Goal: Task Accomplishment & Management: Complete application form

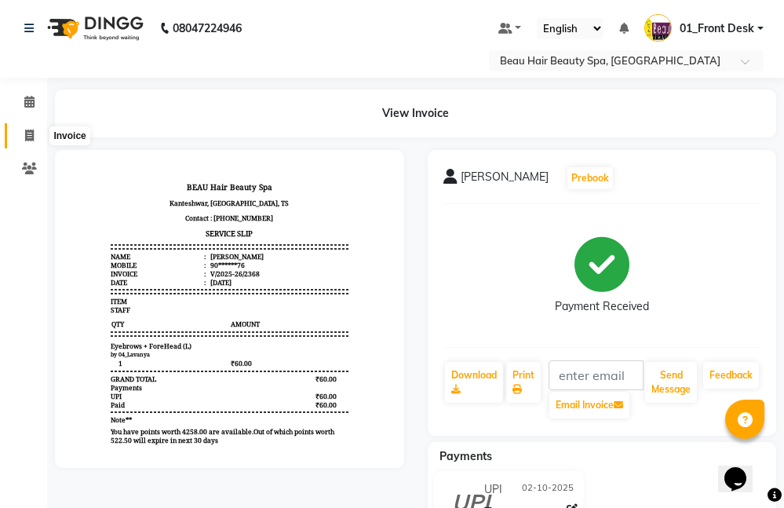
click at [31, 133] on icon at bounding box center [29, 136] width 9 height 12
select select "service"
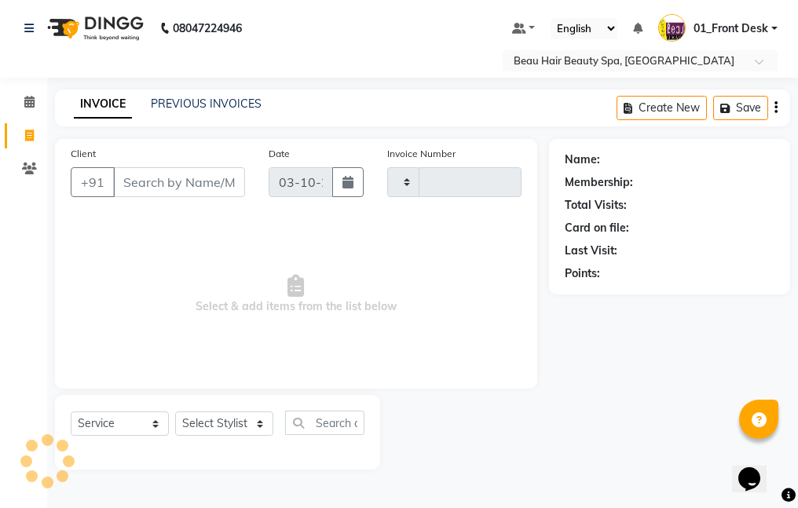
type input "2369"
select select "3470"
click at [31, 101] on icon at bounding box center [29, 102] width 10 height 12
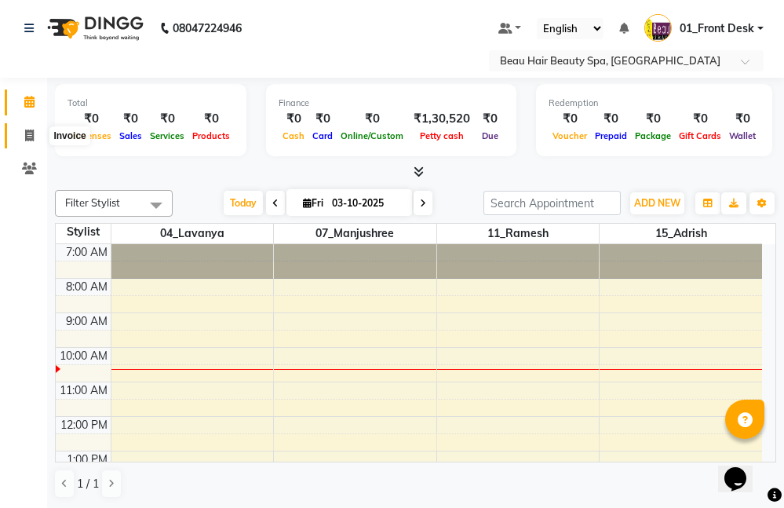
click at [21, 132] on span at bounding box center [29, 136] width 27 height 18
select select "service"
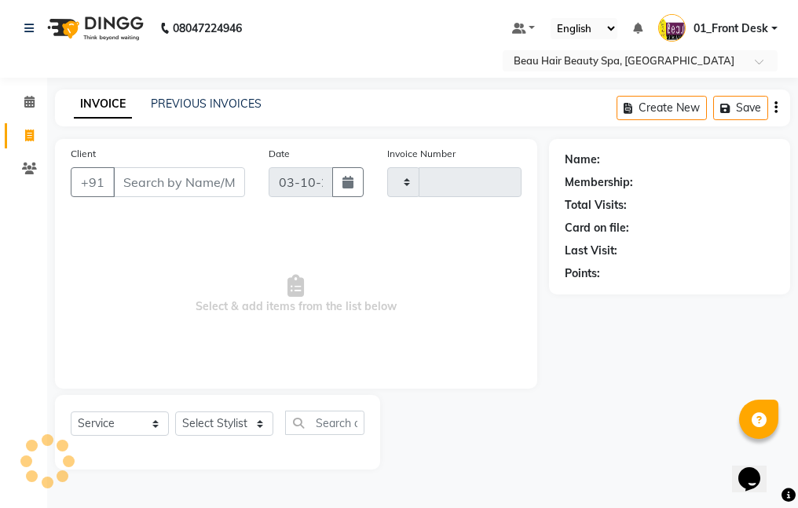
type input "2369"
select select "3470"
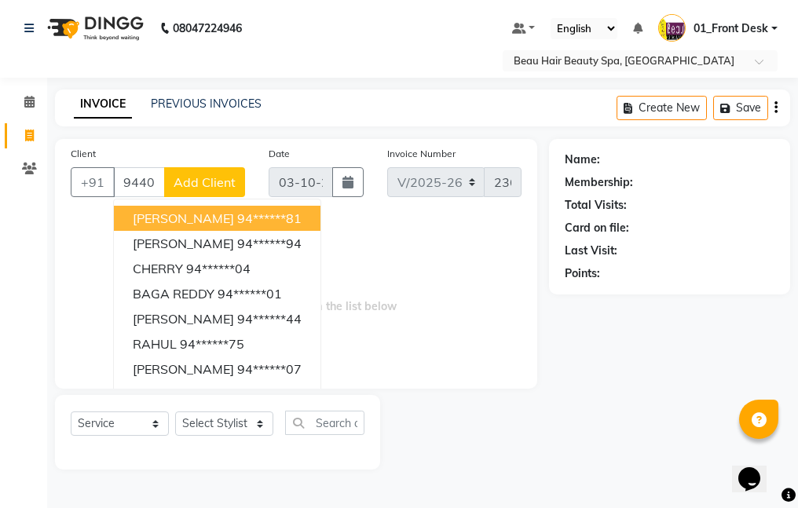
click at [244, 213] on ngb-highlight "94******81" at bounding box center [269, 218] width 64 height 16
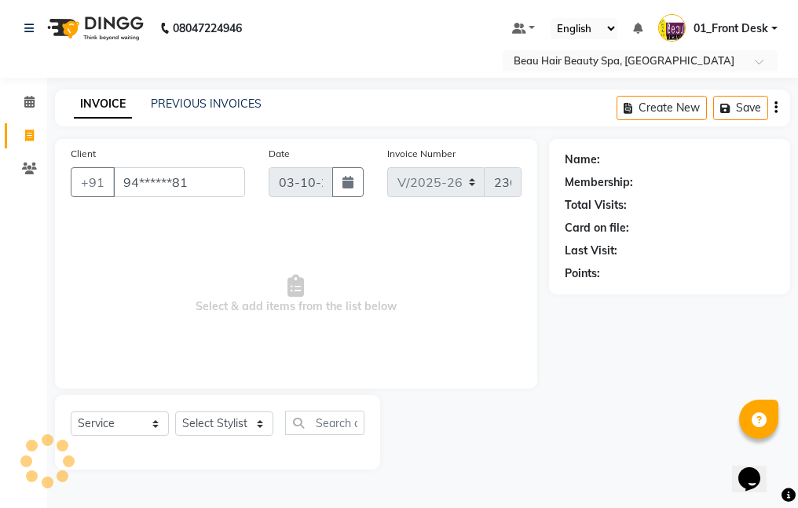
type input "94******81"
select select "1: Object"
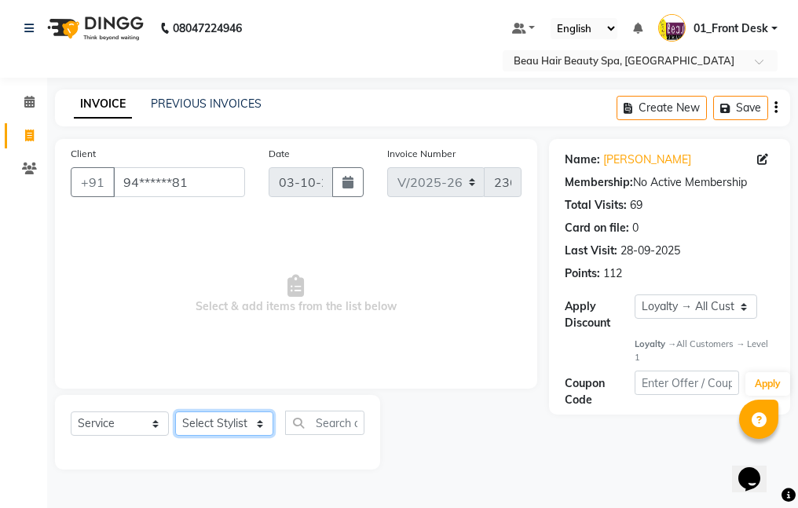
click at [211, 422] on select "Select Stylist 01_Front Desk 04_Lavanya 07_Manjushree 11_Ramesh 15_Adrish 26_Sr…" at bounding box center [224, 423] width 98 height 24
select select "15615"
click at [175, 411] on select "Select Stylist 01_Front Desk 04_Lavanya 07_Manjushree 11_Ramesh 15_Adrish 26_Sr…" at bounding box center [224, 423] width 98 height 24
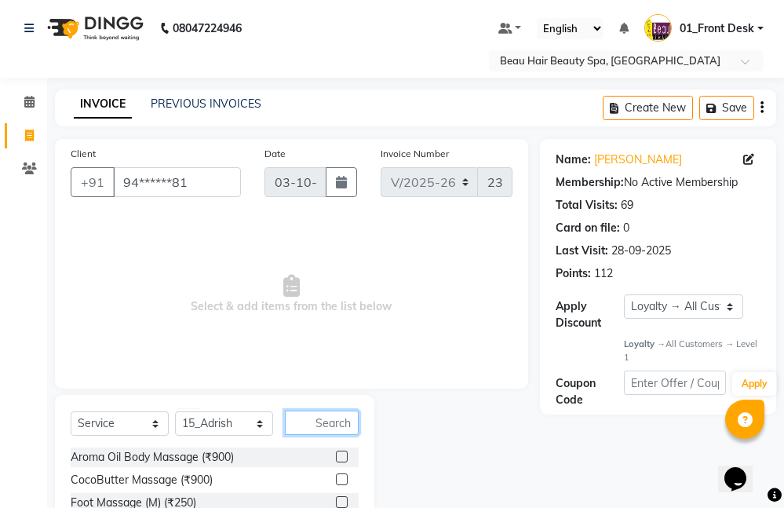
click at [335, 431] on input "text" at bounding box center [322, 423] width 74 height 24
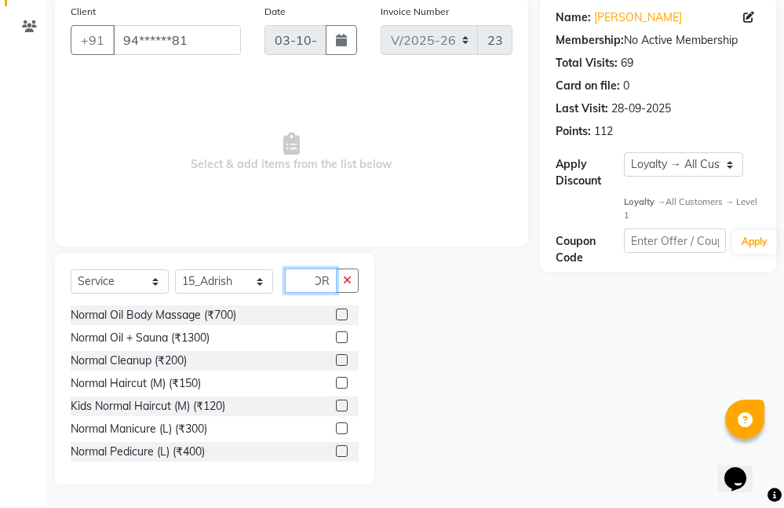
type input "NOR"
click at [336, 384] on label at bounding box center [342, 383] width 12 height 12
click at [336, 384] on input "checkbox" at bounding box center [341, 383] width 10 height 10
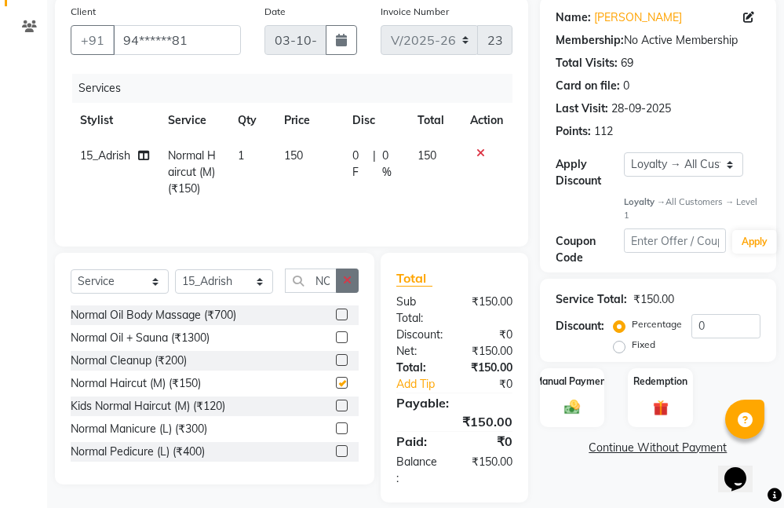
checkbox input "false"
click at [344, 283] on icon "button" at bounding box center [347, 280] width 9 height 11
click at [317, 153] on td "150" at bounding box center [309, 172] width 68 height 68
select select "15615"
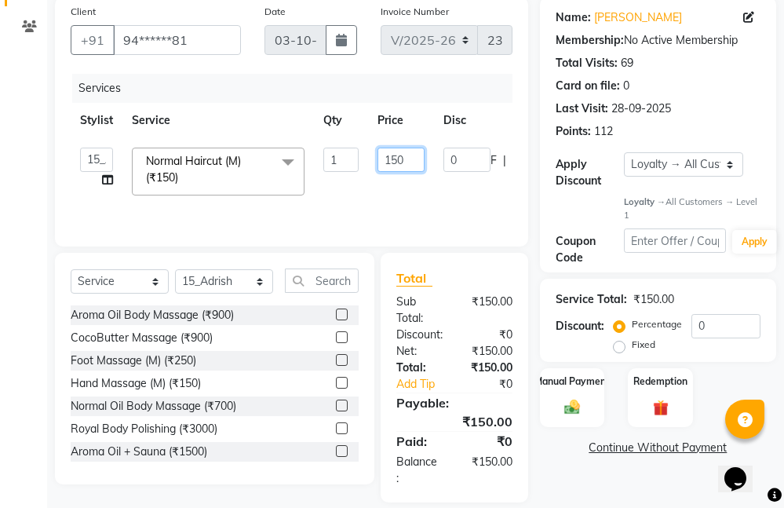
click at [413, 155] on input "150" at bounding box center [401, 160] width 47 height 24
type input "1"
type input "200"
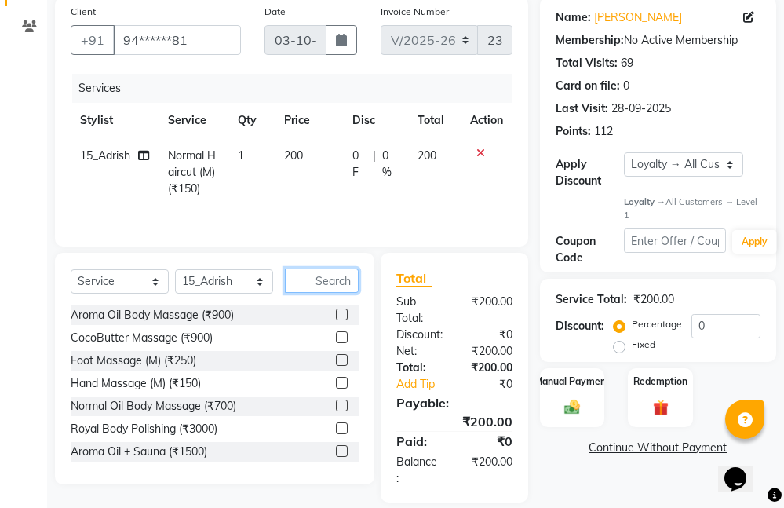
click at [313, 280] on input "text" at bounding box center [322, 281] width 74 height 24
click at [571, 417] on div "Manual Payment" at bounding box center [573, 397] width 68 height 61
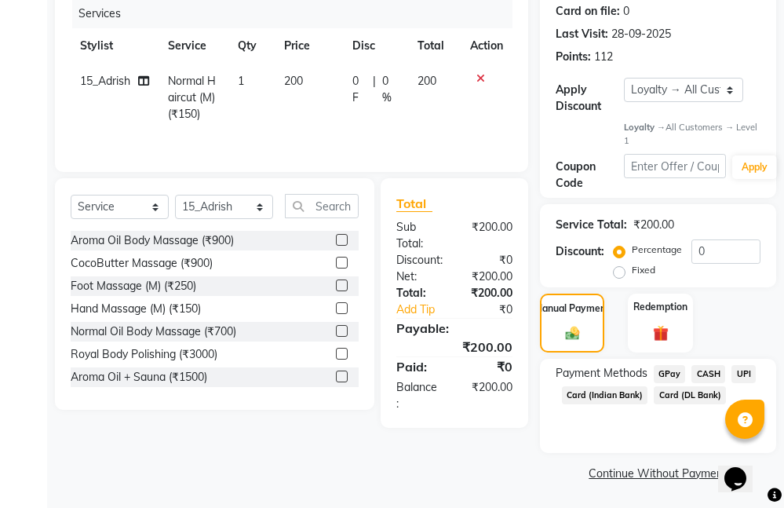
scroll to position [217, 0]
click at [704, 371] on span "CASH" at bounding box center [709, 373] width 34 height 18
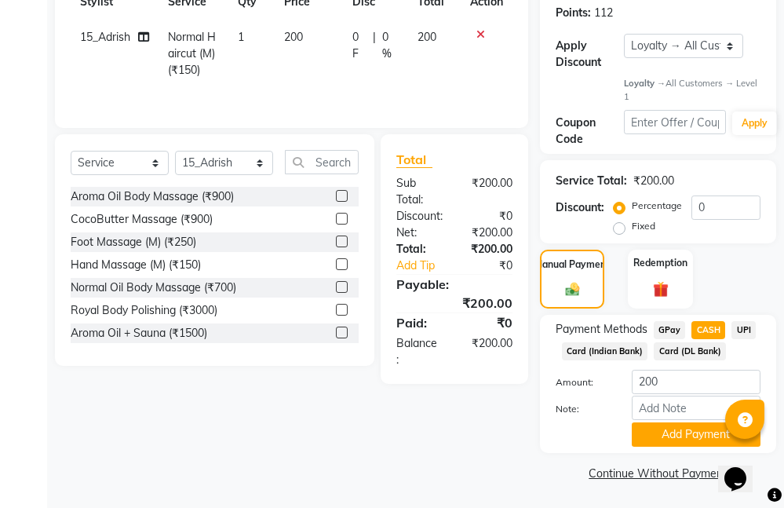
scroll to position [261, 0]
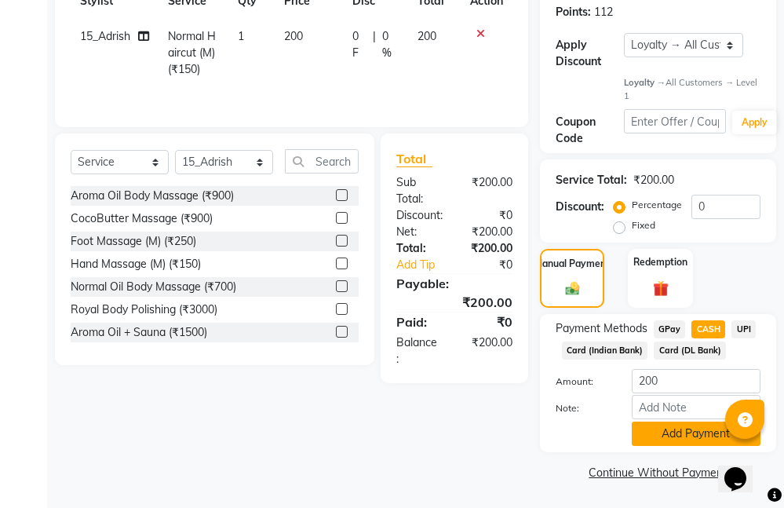
click at [671, 425] on button "Add Payment" at bounding box center [696, 434] width 129 height 24
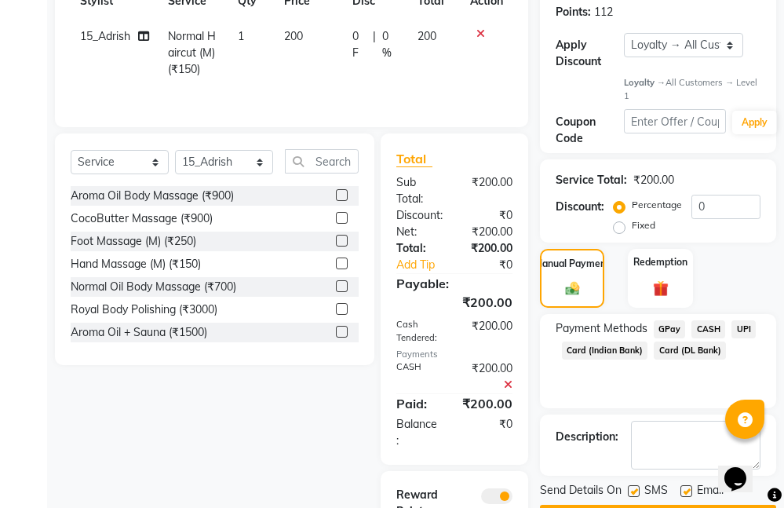
scroll to position [370, 0]
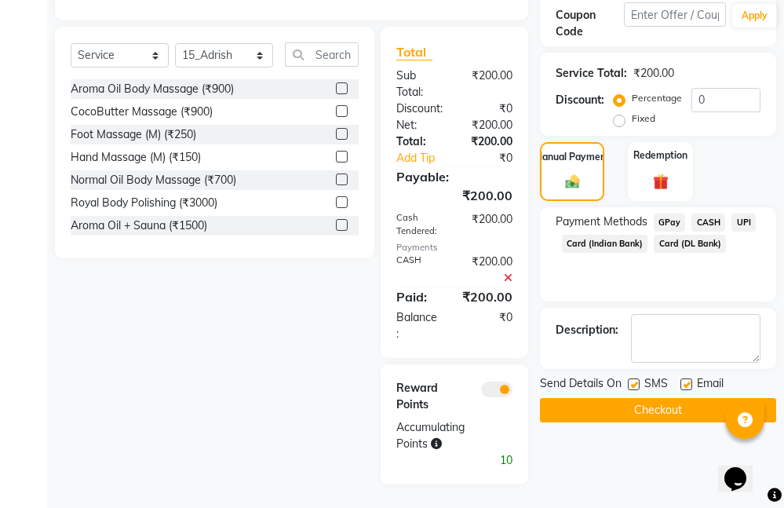
click at [640, 399] on button "Checkout" at bounding box center [658, 410] width 236 height 24
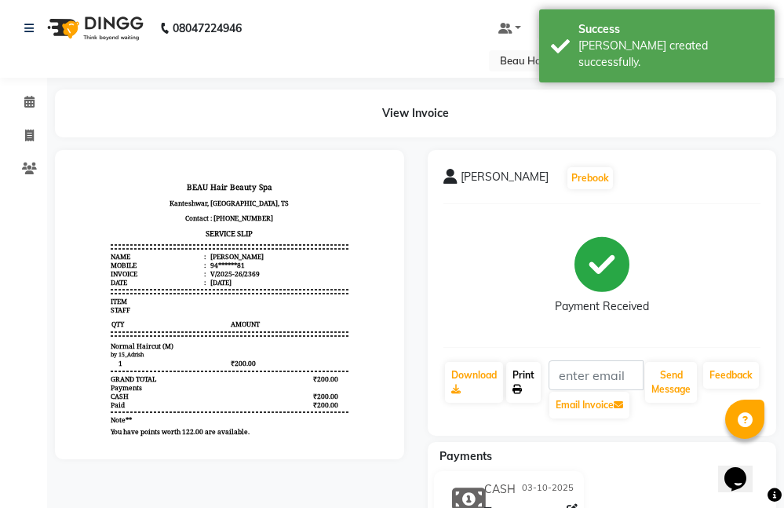
click at [521, 378] on link "Print" at bounding box center [523, 382] width 35 height 41
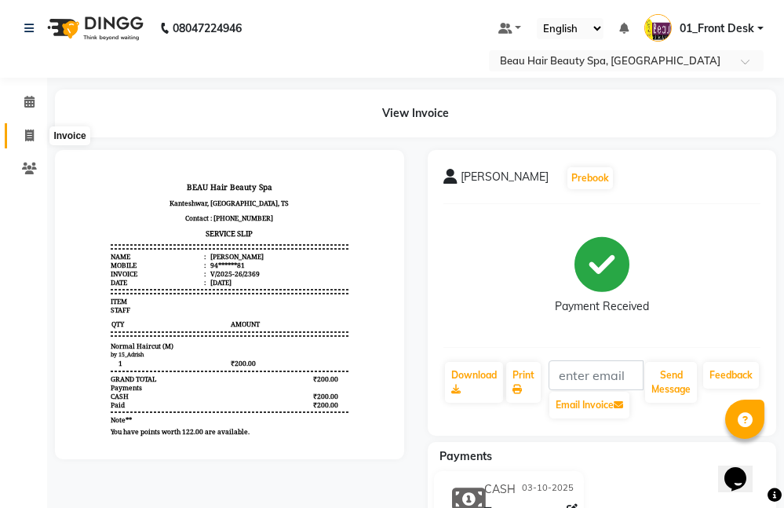
click at [30, 138] on icon at bounding box center [29, 136] width 9 height 12
select select "service"
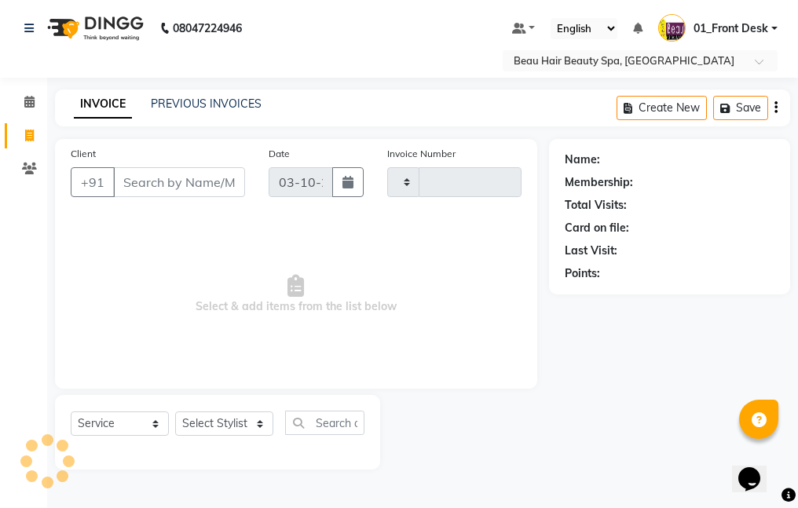
type input "2370"
select select "3470"
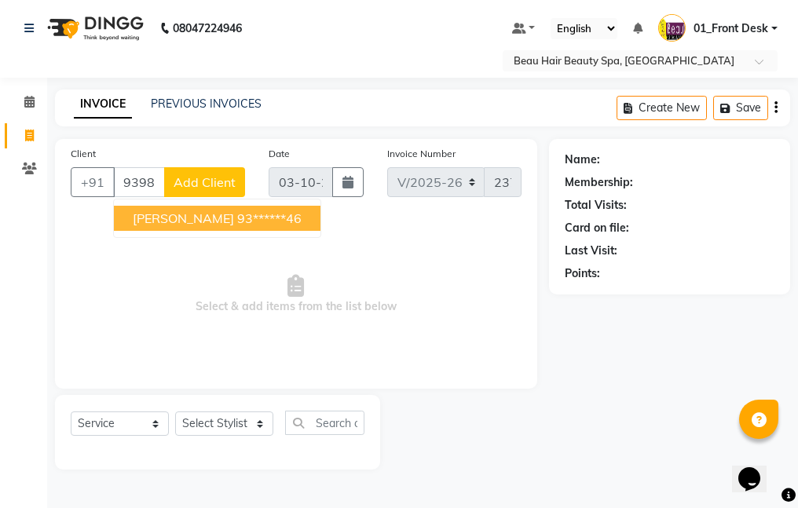
click at [145, 224] on span "SAI TEJA" at bounding box center [183, 218] width 101 height 16
type input "93******46"
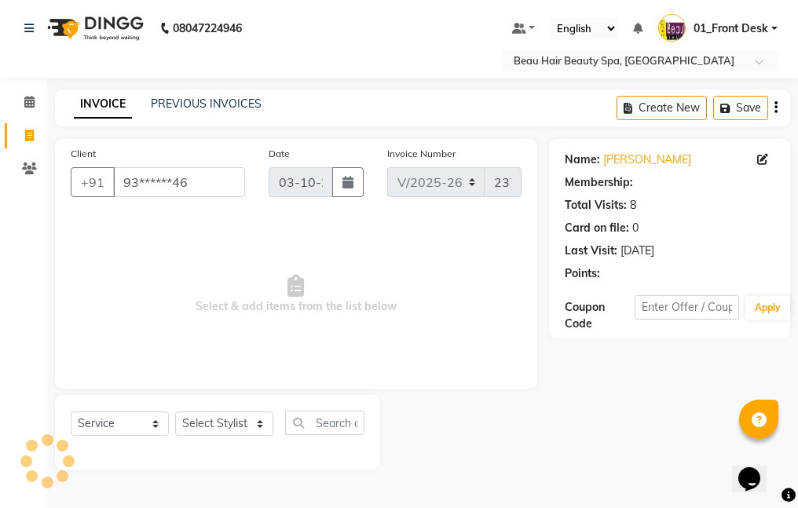
select select "1: Object"
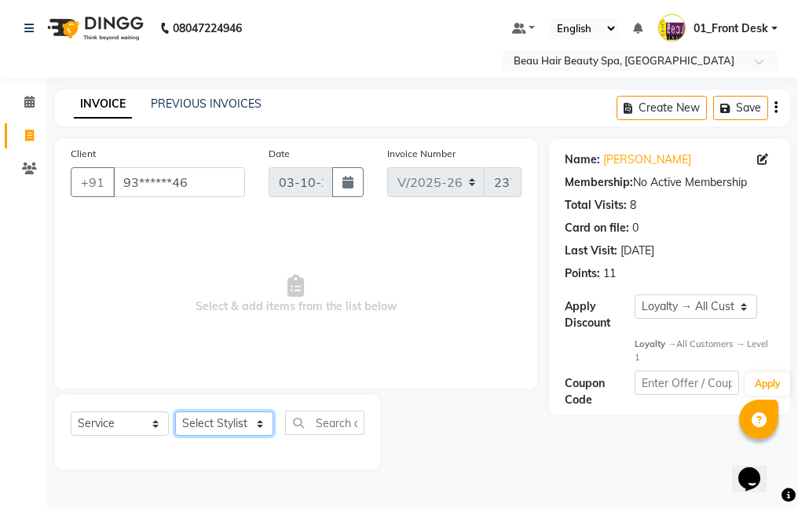
click at [217, 419] on select "Select Stylist 01_Front Desk 04_Lavanya 07_Manjushree 11_Ramesh 15_Adrish 26_Sr…" at bounding box center [224, 423] width 98 height 24
select select "15615"
click at [175, 411] on select "Select Stylist 01_Front Desk 04_Lavanya 07_Manjushree 11_Ramesh 15_Adrish 26_Sr…" at bounding box center [224, 423] width 98 height 24
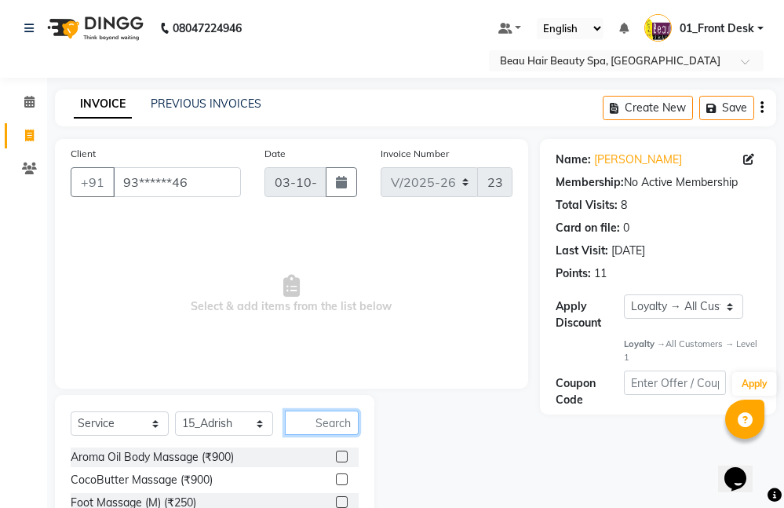
click at [315, 427] on input "text" at bounding box center [322, 423] width 74 height 24
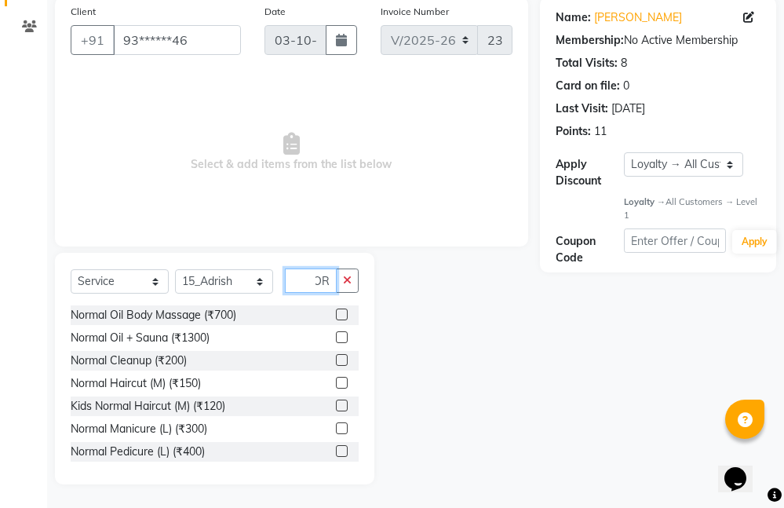
type input "NOR"
click at [336, 384] on label at bounding box center [342, 383] width 12 height 12
click at [336, 384] on input "checkbox" at bounding box center [341, 383] width 10 height 10
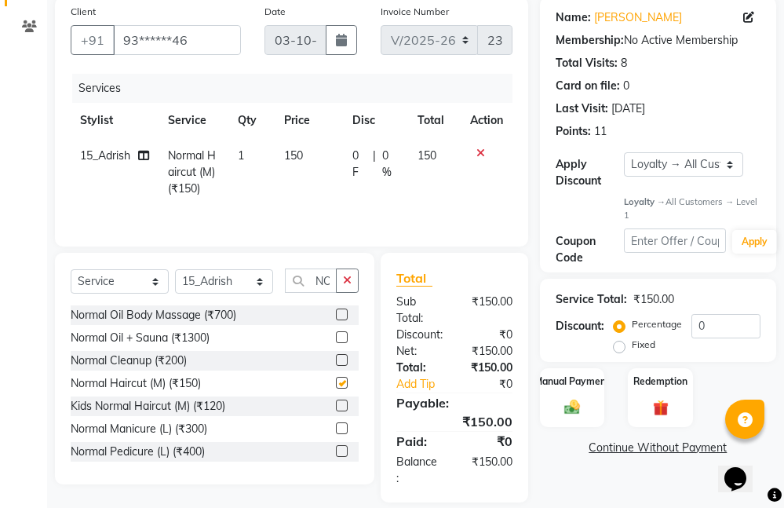
checkbox input "false"
click at [342, 290] on button "button" at bounding box center [347, 281] width 23 height 24
click at [315, 154] on td "150" at bounding box center [309, 172] width 68 height 68
select select "15615"
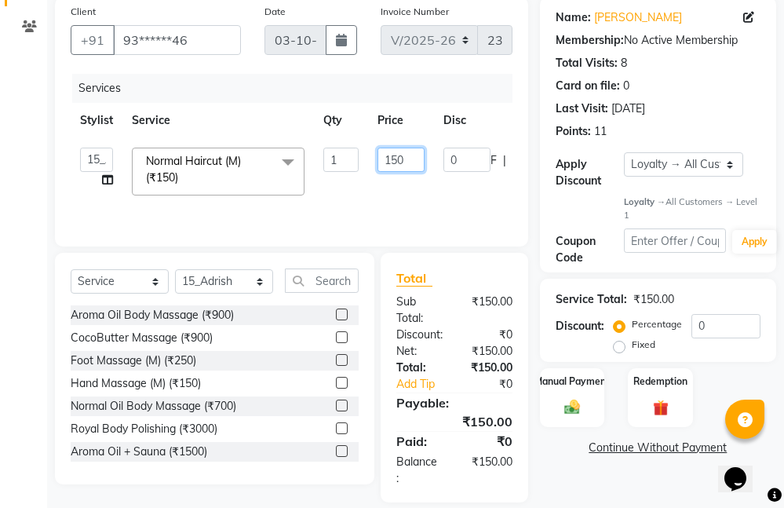
click at [407, 162] on input "150" at bounding box center [401, 160] width 47 height 24
type input "1"
type input "200"
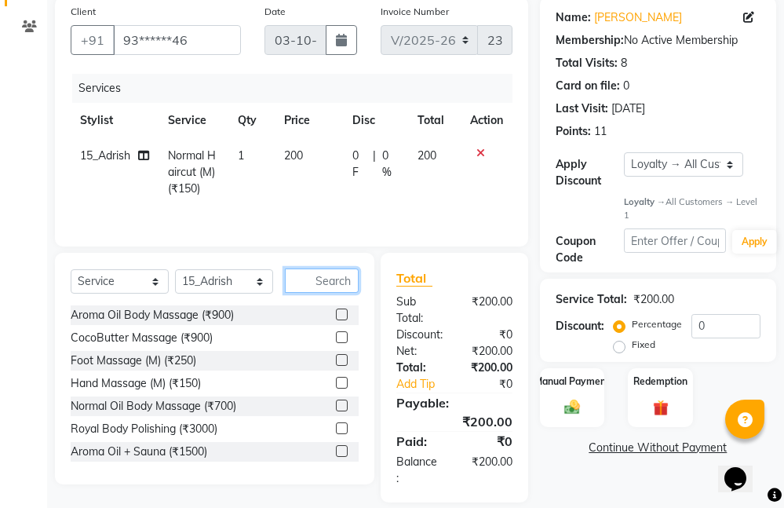
click at [329, 283] on input "text" at bounding box center [322, 281] width 74 height 24
click at [576, 400] on img at bounding box center [572, 407] width 26 height 19
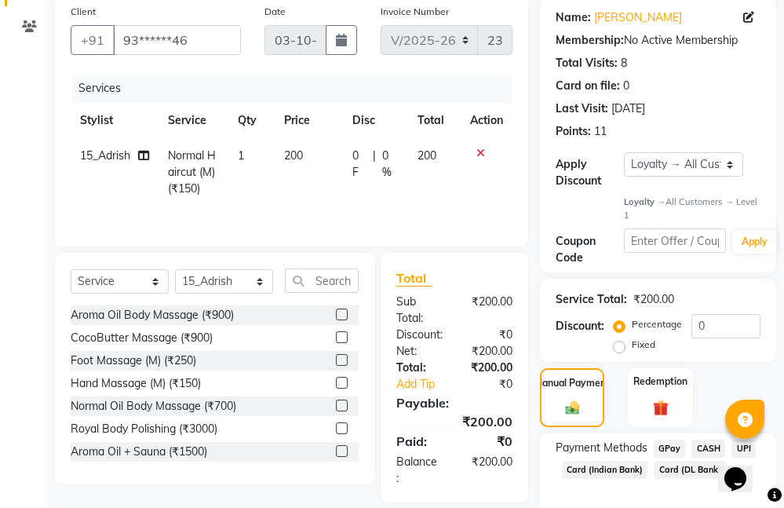
scroll to position [217, 0]
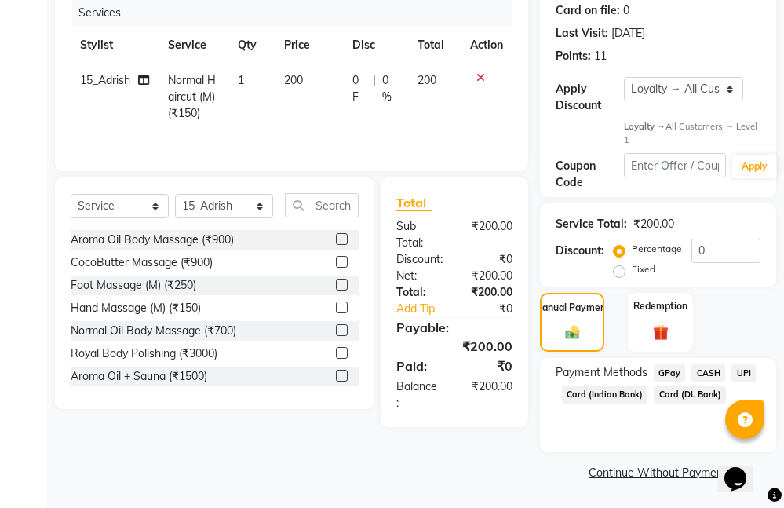
click at [744, 366] on span "UPI" at bounding box center [744, 373] width 24 height 18
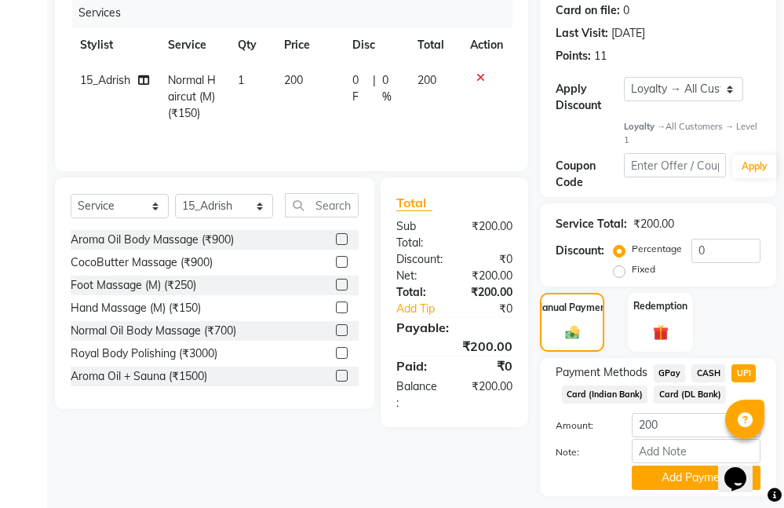
scroll to position [261, 0]
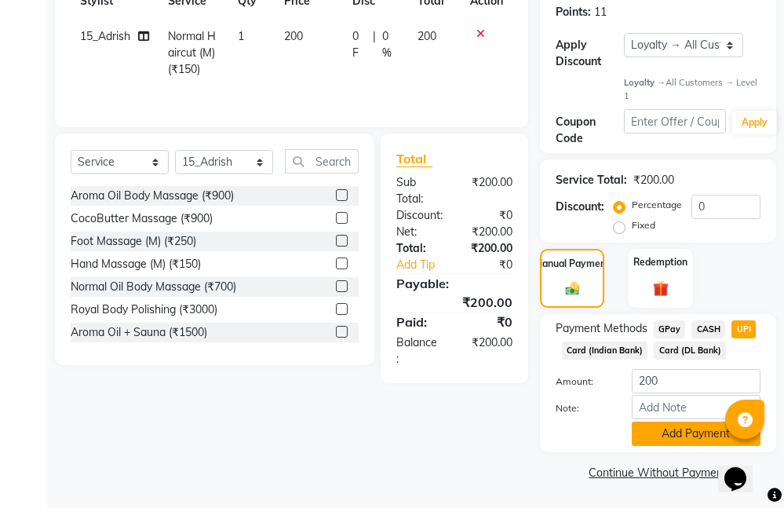
click at [683, 433] on button "Add Payment" at bounding box center [696, 434] width 129 height 24
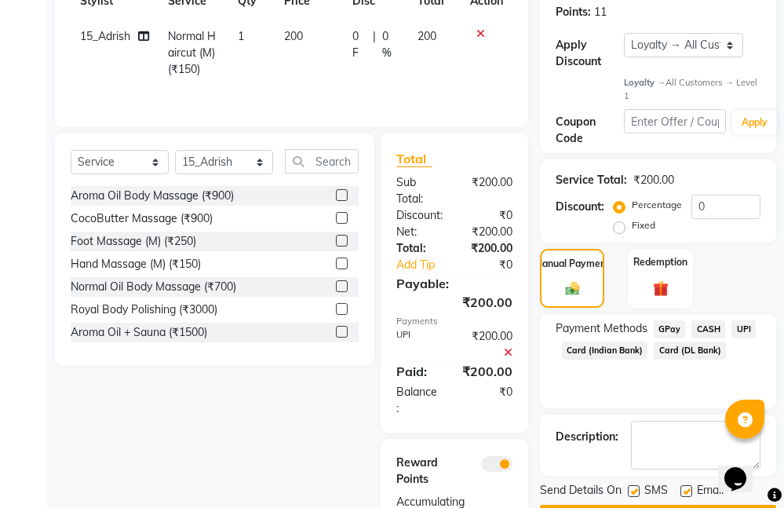
scroll to position [338, 0]
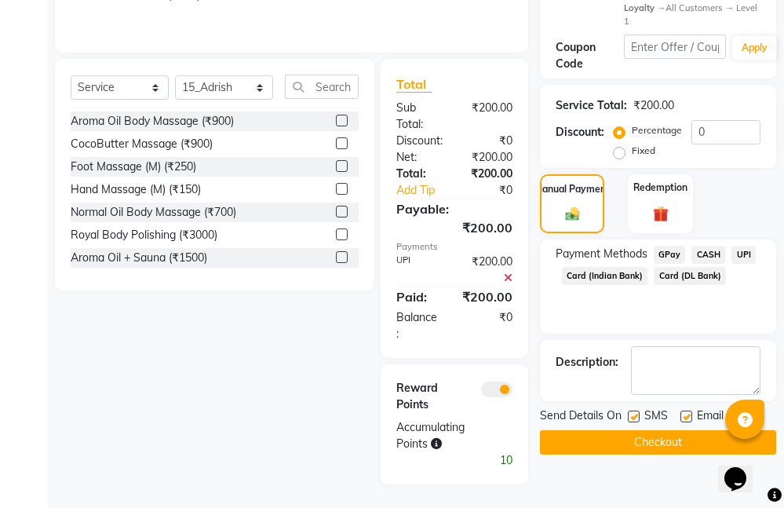
click at [663, 435] on button "Checkout" at bounding box center [658, 442] width 236 height 24
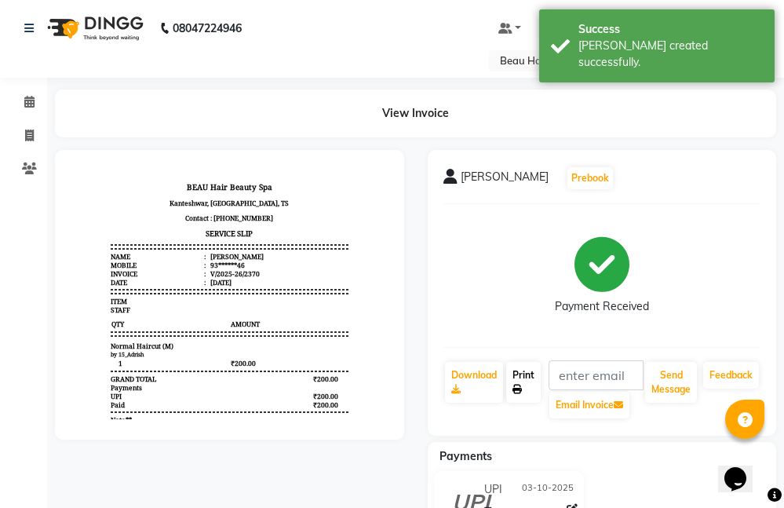
click at [525, 373] on link "Print" at bounding box center [523, 382] width 35 height 41
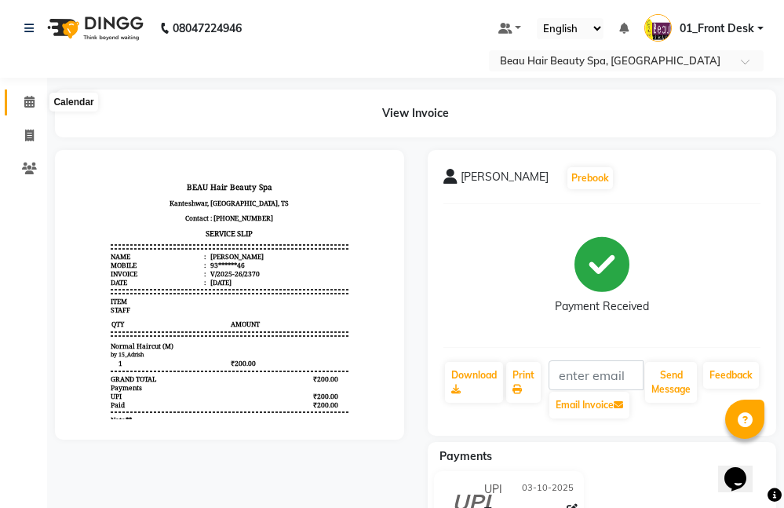
click at [31, 100] on icon at bounding box center [29, 102] width 10 height 12
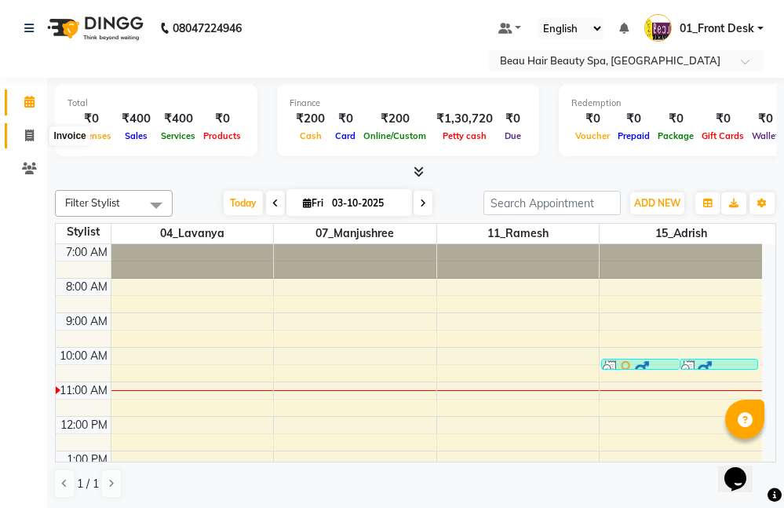
click at [36, 133] on span at bounding box center [29, 136] width 27 height 18
select select "service"
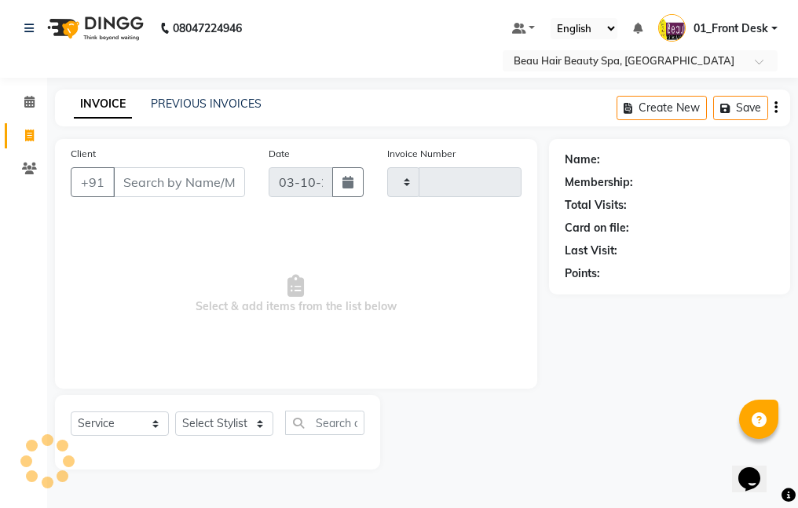
type input "2371"
select select "3470"
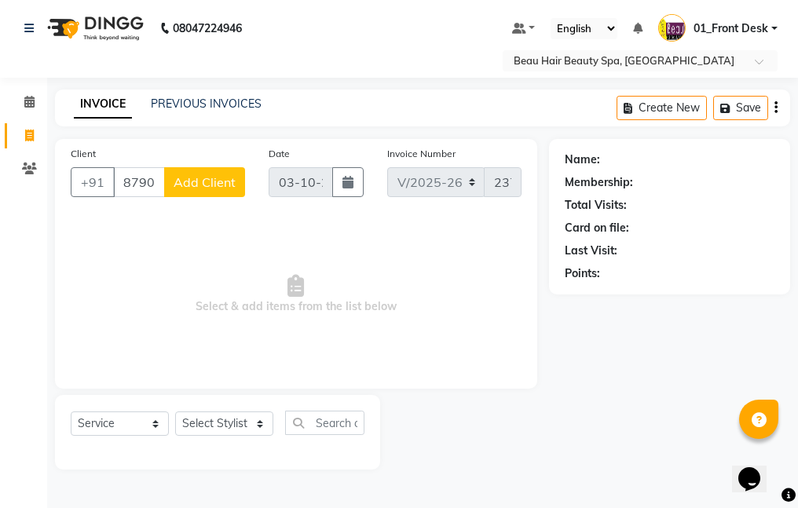
type input "879067671969"
click at [201, 184] on span "Add Client" at bounding box center [205, 182] width 62 height 16
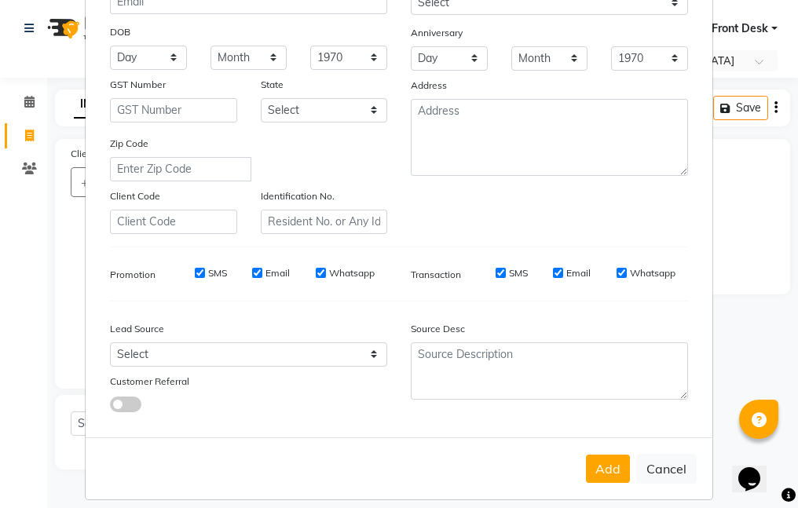
scroll to position [217, 0]
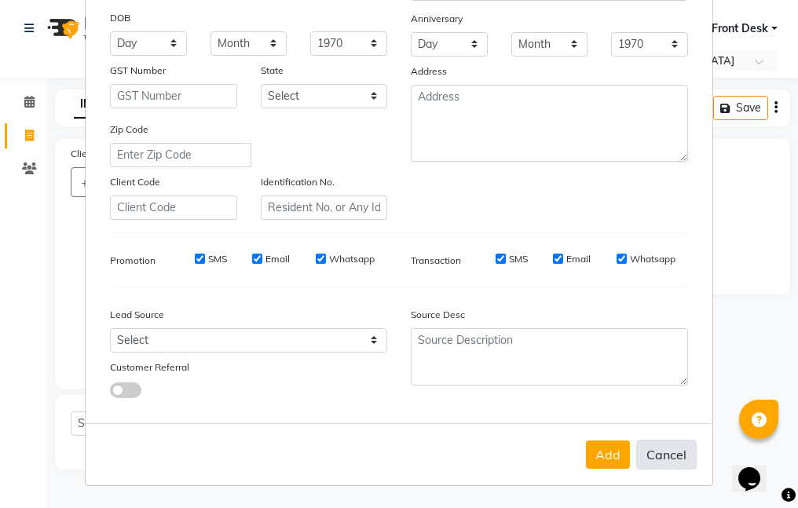
click at [668, 459] on button "Cancel" at bounding box center [666, 455] width 60 height 30
select select
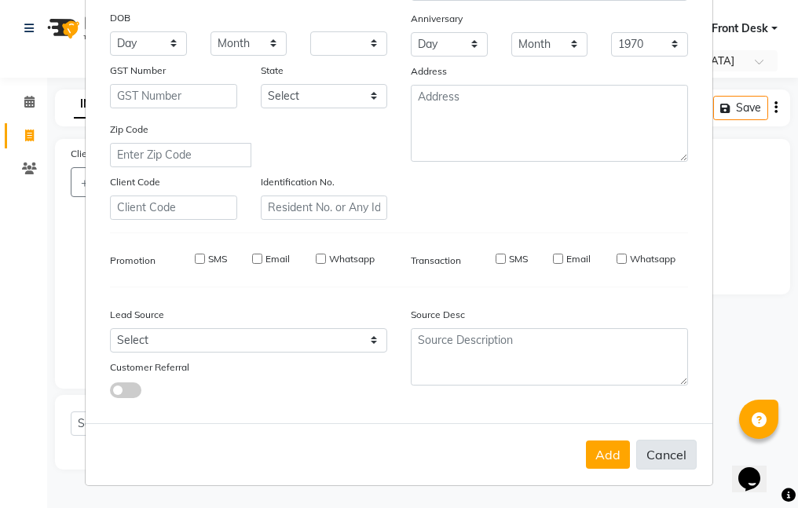
select select
checkbox input "false"
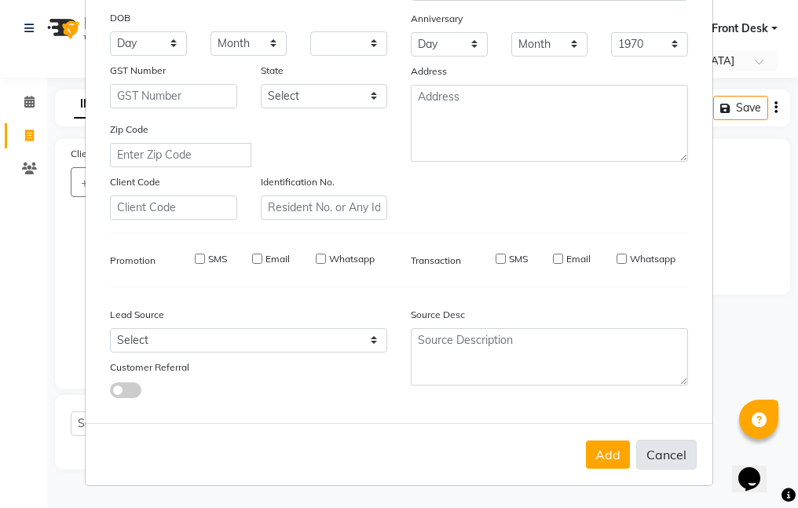
checkbox input "false"
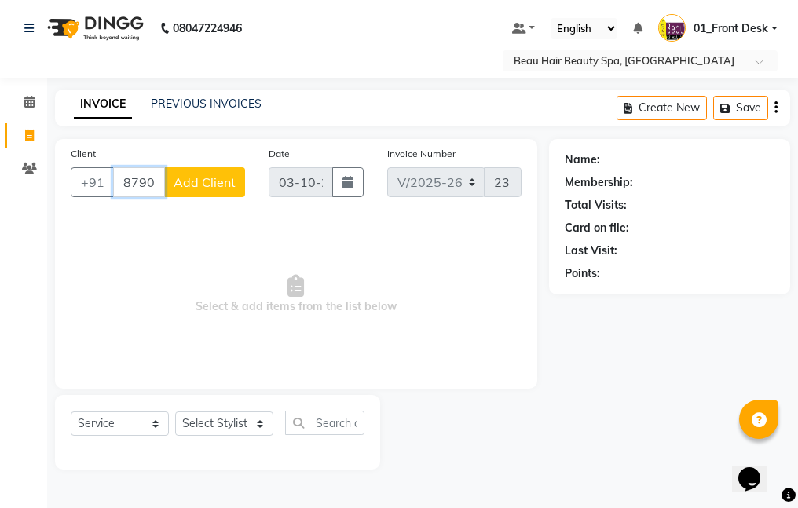
click at [159, 177] on input "879067671969" at bounding box center [139, 182] width 52 height 30
type input "6"
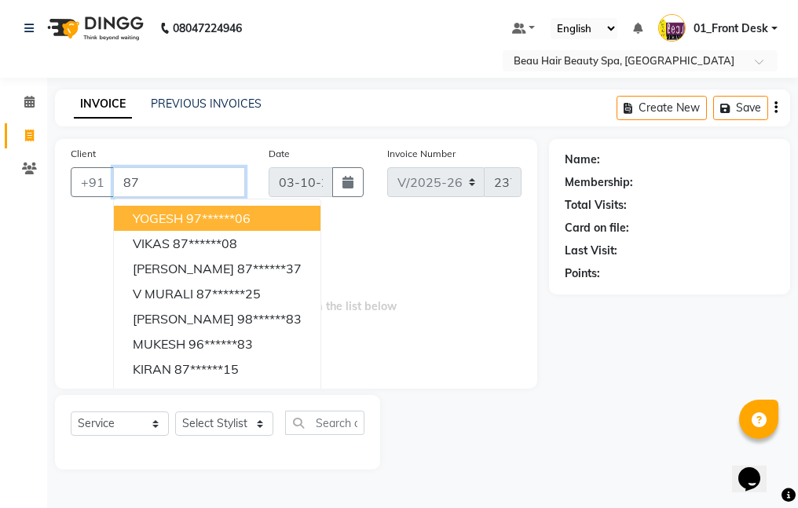
type input "8"
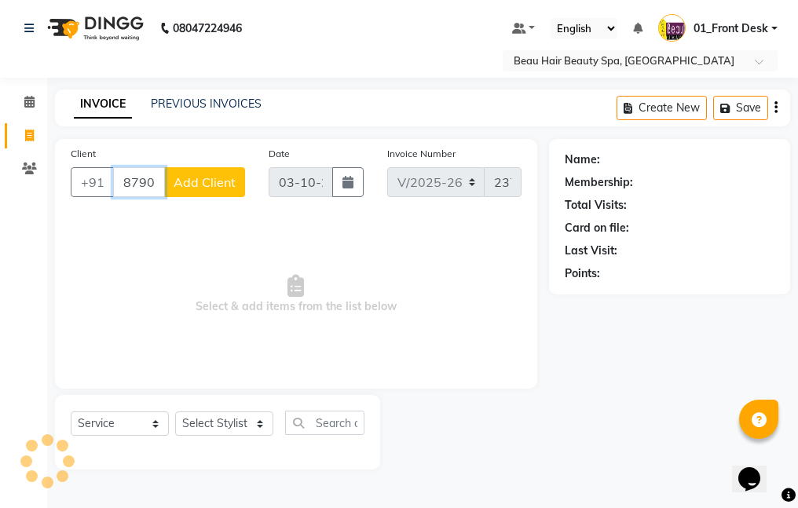
type input "8790671969"
click at [185, 184] on span "Add Client" at bounding box center [205, 182] width 62 height 16
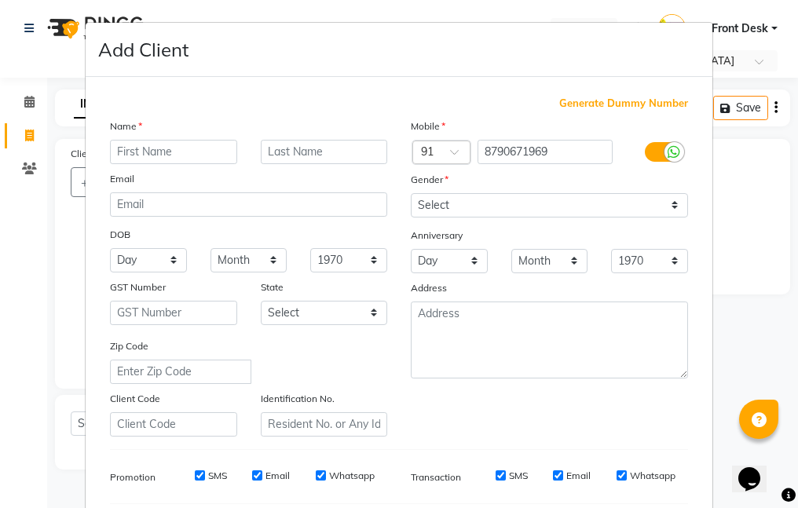
click at [141, 157] on input "text" at bounding box center [173, 152] width 127 height 24
type input "ADWAITH"
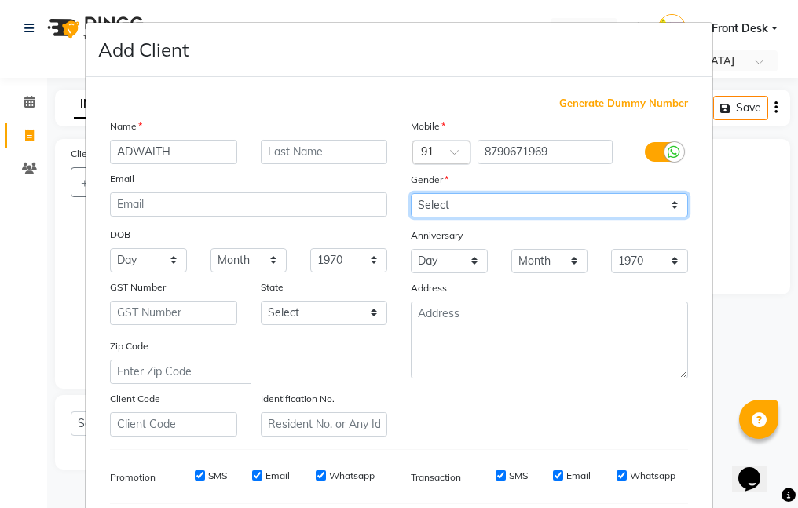
click at [433, 200] on select "Select Male Female Other Prefer Not To Say" at bounding box center [549, 205] width 277 height 24
select select "male"
click at [411, 193] on select "Select Male Female Other Prefer Not To Say" at bounding box center [549, 205] width 277 height 24
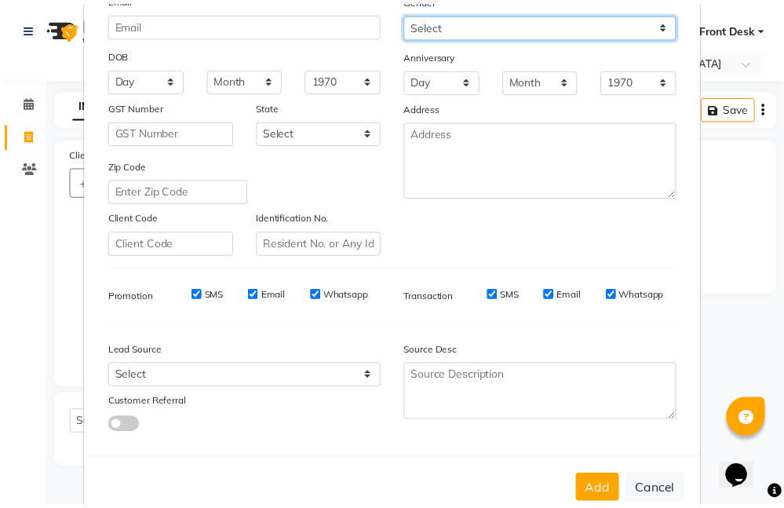
scroll to position [217, 0]
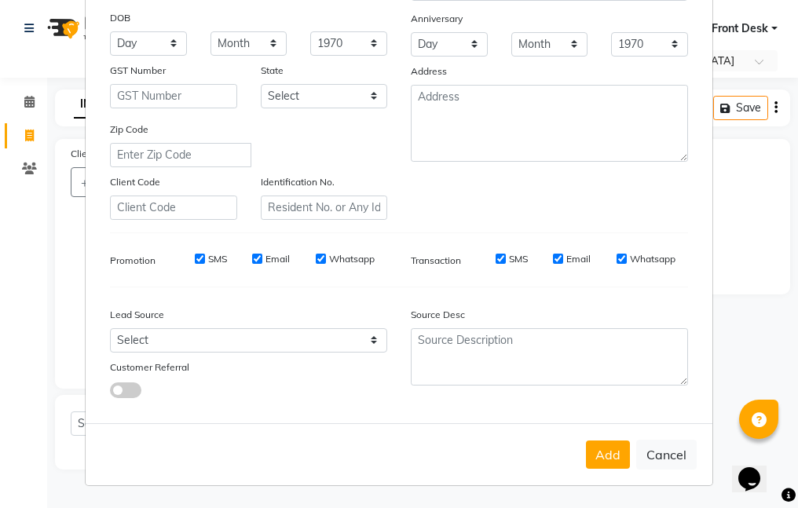
click at [597, 460] on button "Add" at bounding box center [608, 454] width 44 height 28
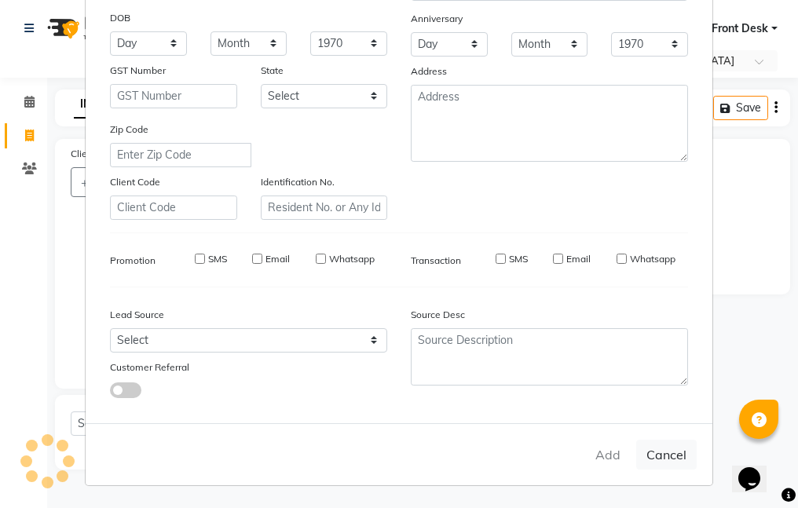
type input "87******69"
select select
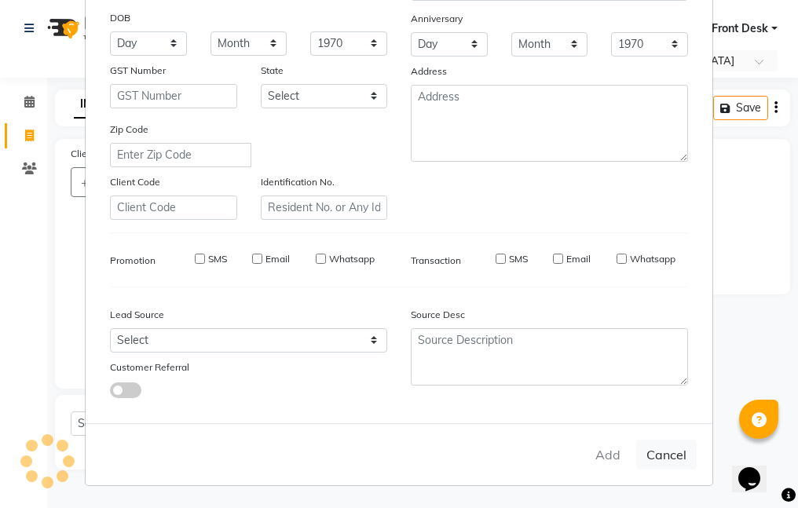
select select
checkbox input "false"
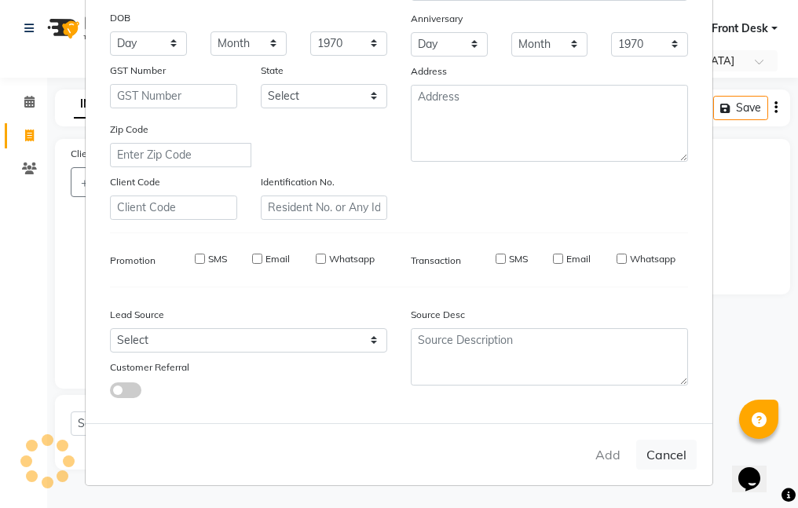
checkbox input "false"
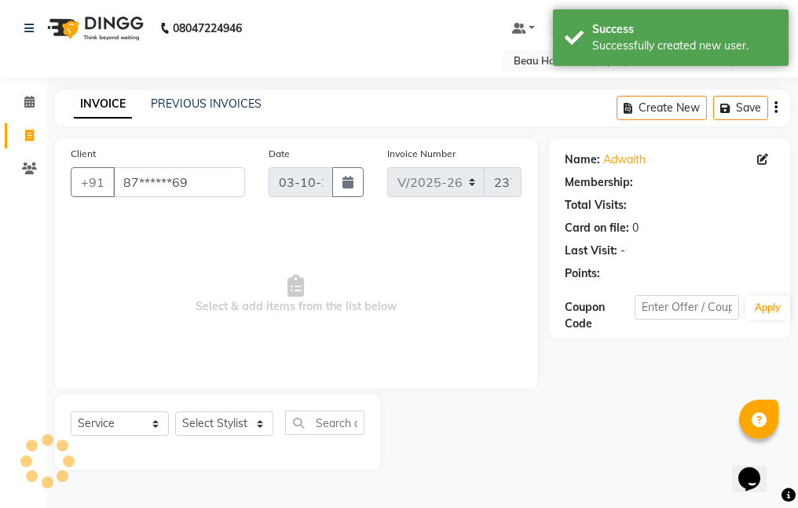
select select "1: Object"
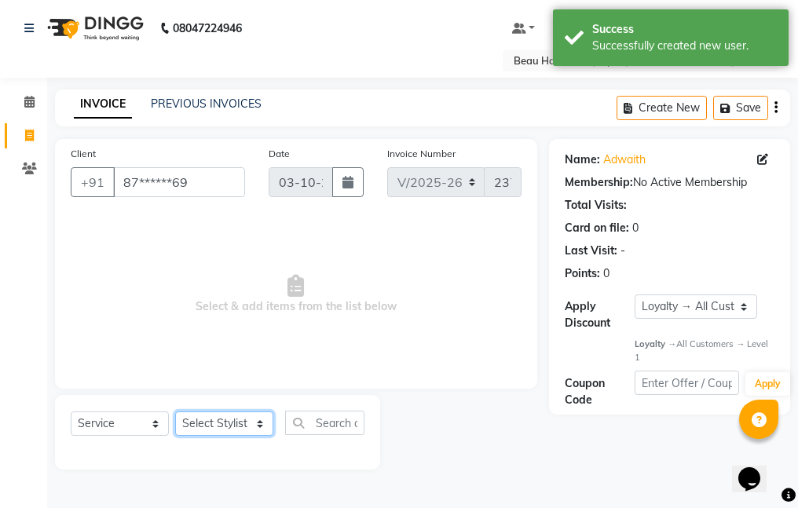
click at [209, 426] on select "Select Stylist 01_Front Desk 04_Lavanya 07_Manjushree 11_Ramesh 15_Adrish 26_Sr…" at bounding box center [224, 423] width 98 height 24
select select "15615"
click at [175, 411] on select "Select Stylist 01_Front Desk 04_Lavanya 07_Manjushree 11_Ramesh 15_Adrish 26_Sr…" at bounding box center [224, 423] width 98 height 24
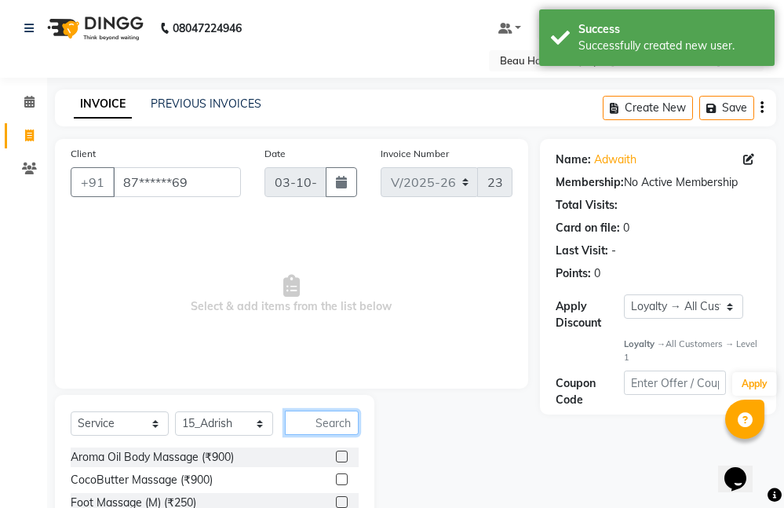
click at [321, 421] on input "text" at bounding box center [322, 423] width 74 height 24
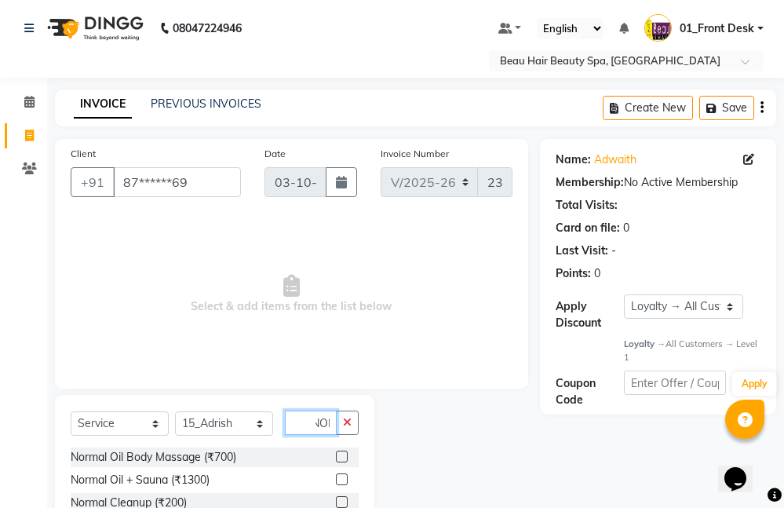
scroll to position [142, 0]
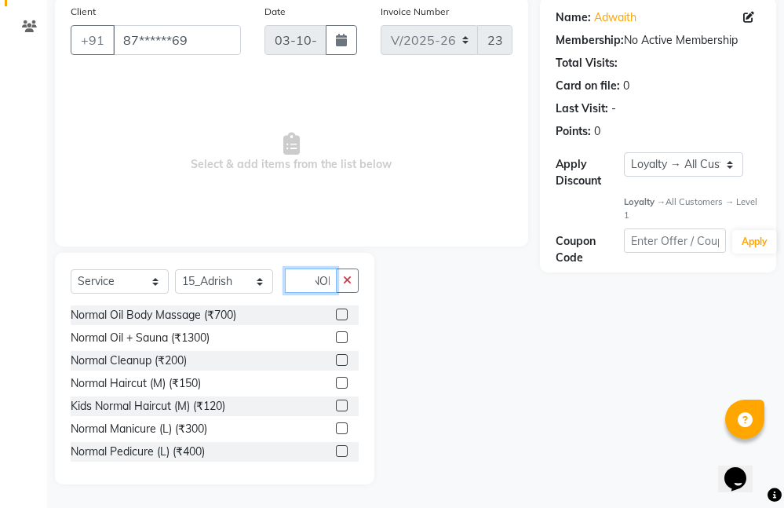
type input "NOR"
click at [336, 382] on label at bounding box center [342, 383] width 12 height 12
click at [336, 382] on input "checkbox" at bounding box center [341, 383] width 10 height 10
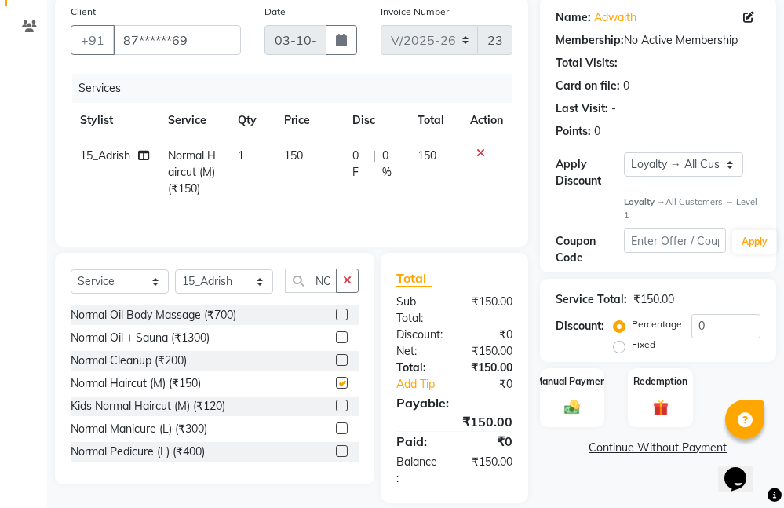
checkbox input "false"
click at [345, 285] on icon "button" at bounding box center [347, 280] width 9 height 11
click at [576, 393] on div "Manual Payment" at bounding box center [573, 397] width 68 height 61
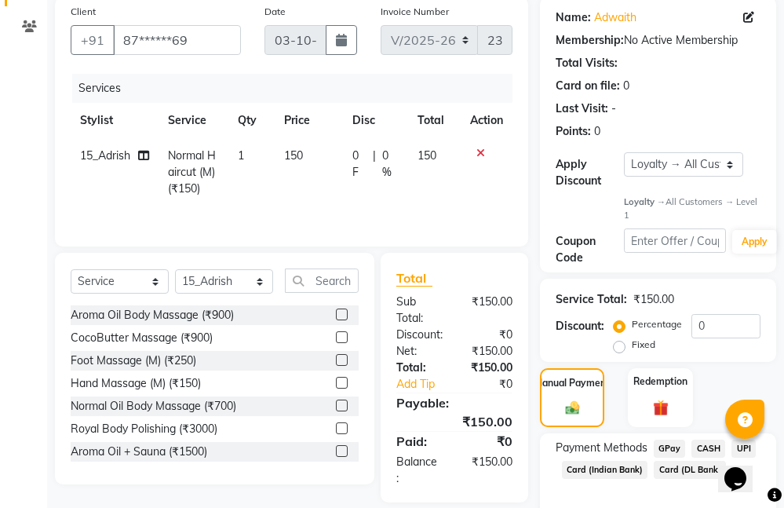
click at [704, 447] on span "CASH" at bounding box center [709, 449] width 34 height 18
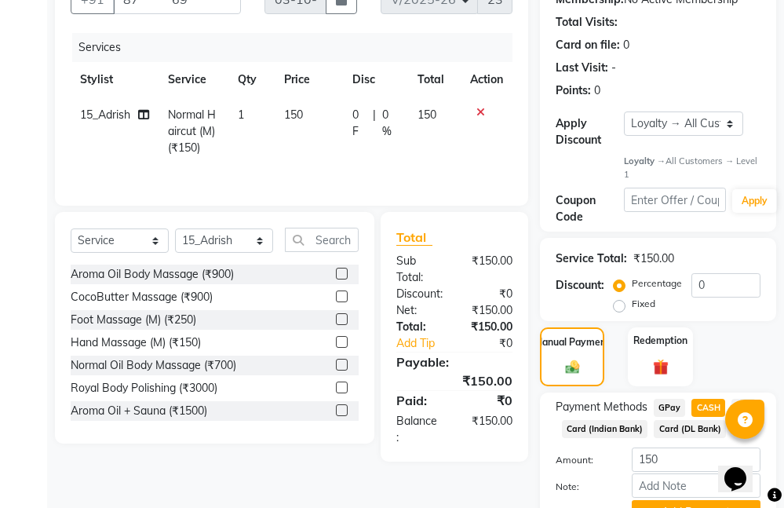
scroll to position [261, 0]
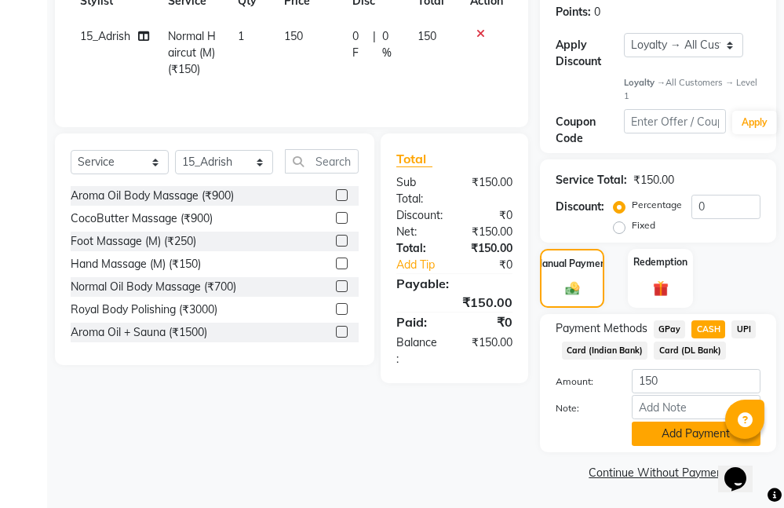
click at [690, 429] on button "Add Payment" at bounding box center [696, 434] width 129 height 24
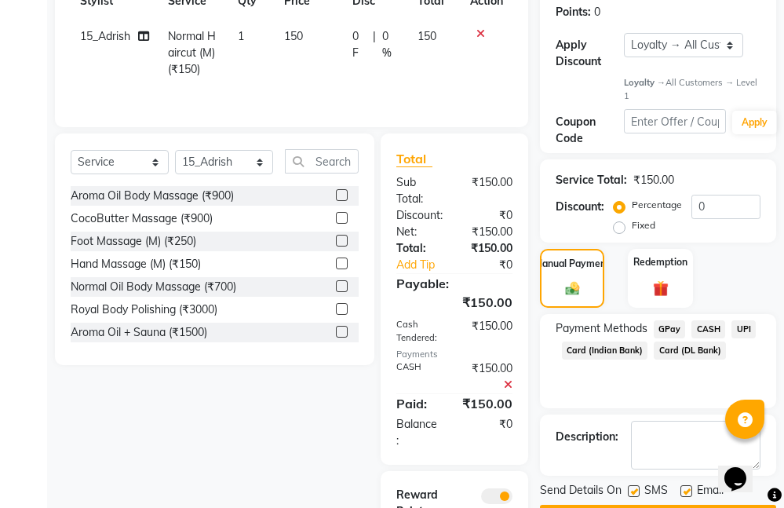
scroll to position [291, 0]
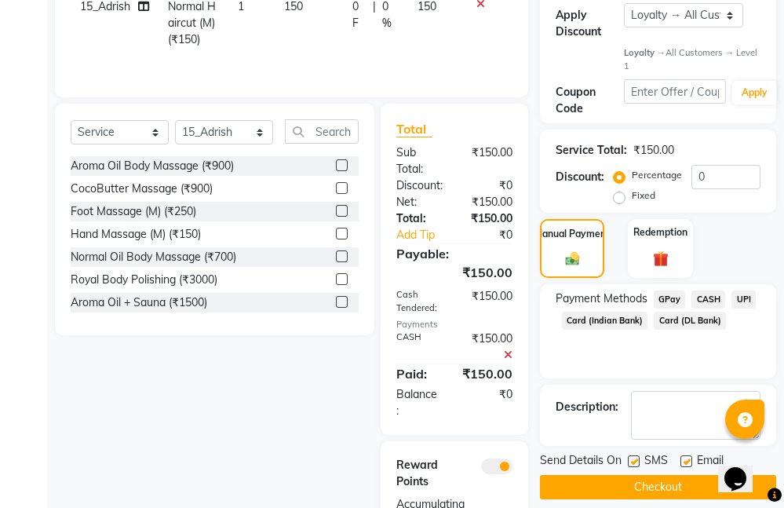
click at [657, 479] on button "Checkout" at bounding box center [658, 487] width 236 height 24
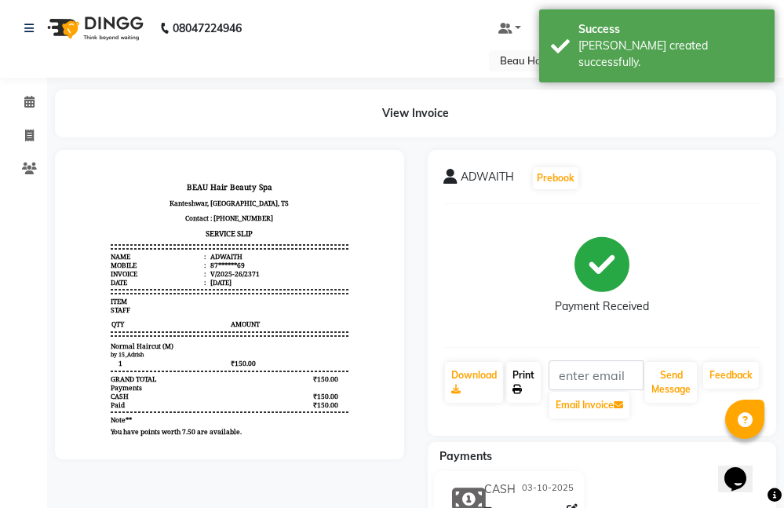
click at [525, 373] on link "Print" at bounding box center [523, 382] width 35 height 41
